Goal: Task Accomplishment & Management: Complete application form

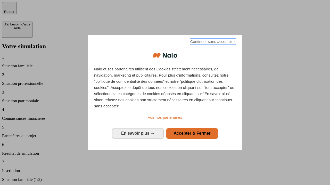
click at [212, 42] on span "Continuer sans accepter →" at bounding box center [213, 42] width 46 height 6
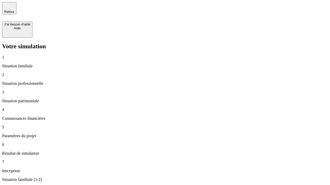
type input "30 000"
type input "0"
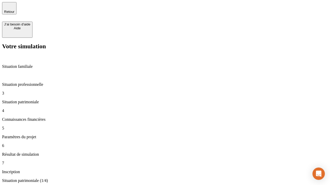
type input "1 000"
